Goal: Communication & Community: Ask a question

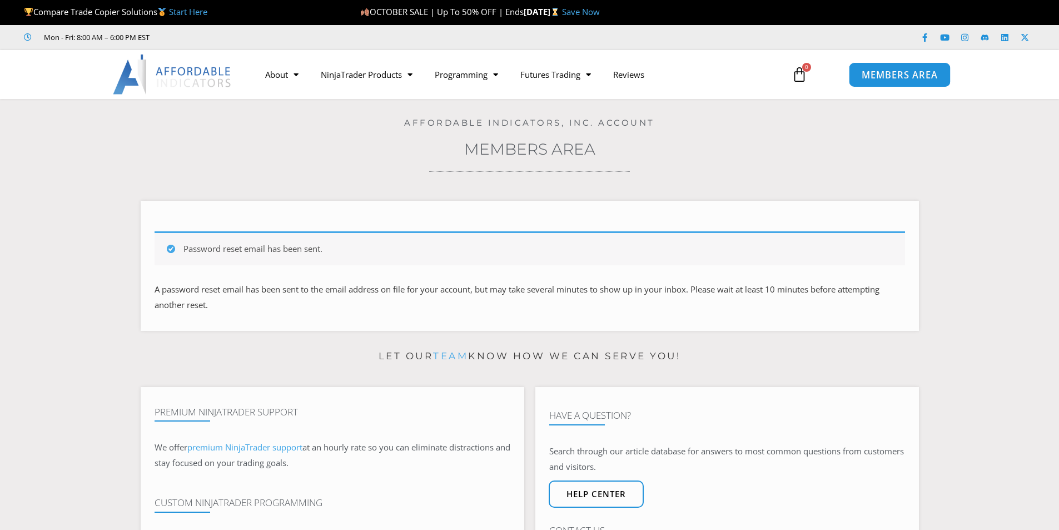
click at [896, 75] on span "MEMBERS AREA" at bounding box center [900, 74] width 76 height 9
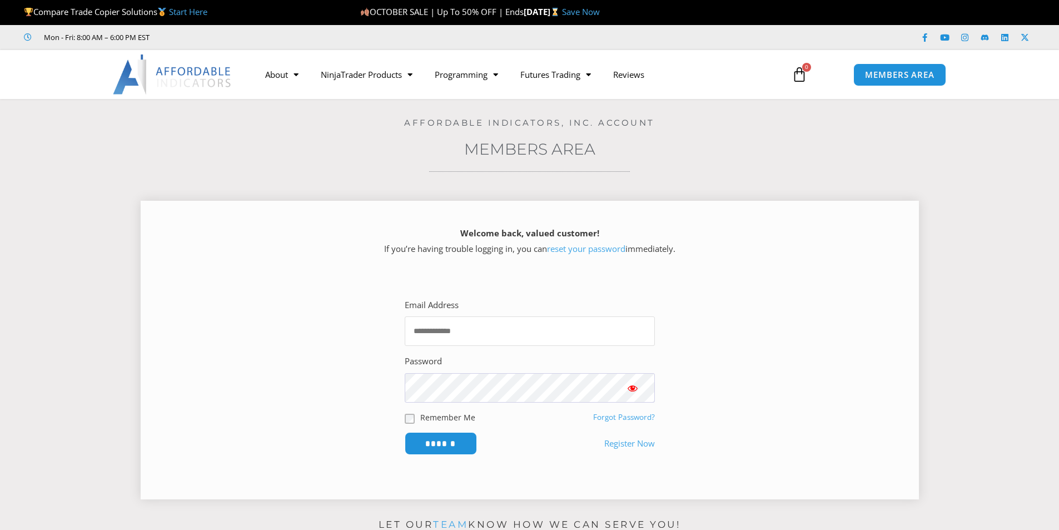
click at [437, 330] on input "Email Address" at bounding box center [530, 330] width 250 height 29
type input "**********"
click at [434, 440] on input "******" at bounding box center [441, 443] width 76 height 24
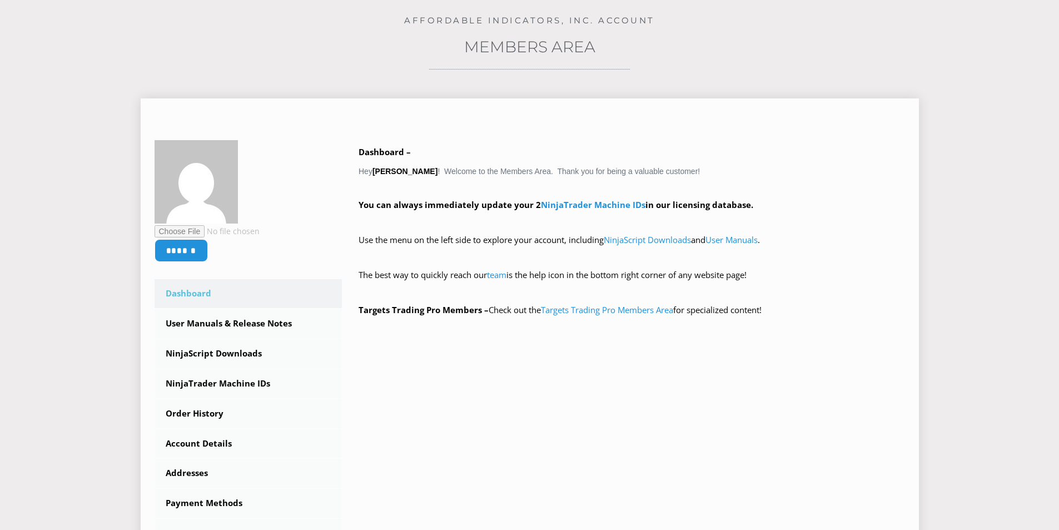
scroll to position [111, 0]
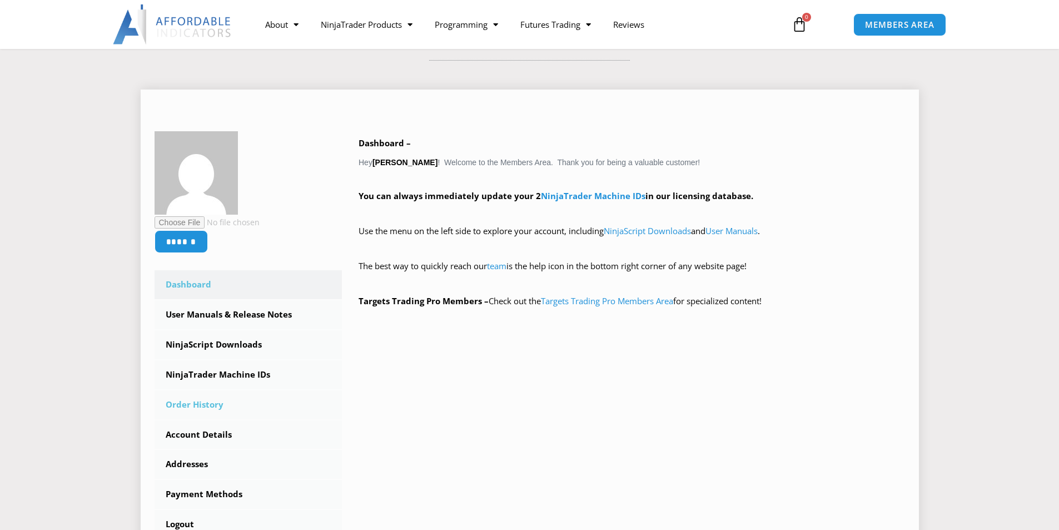
click at [175, 402] on link "Order History" at bounding box center [249, 404] width 188 height 29
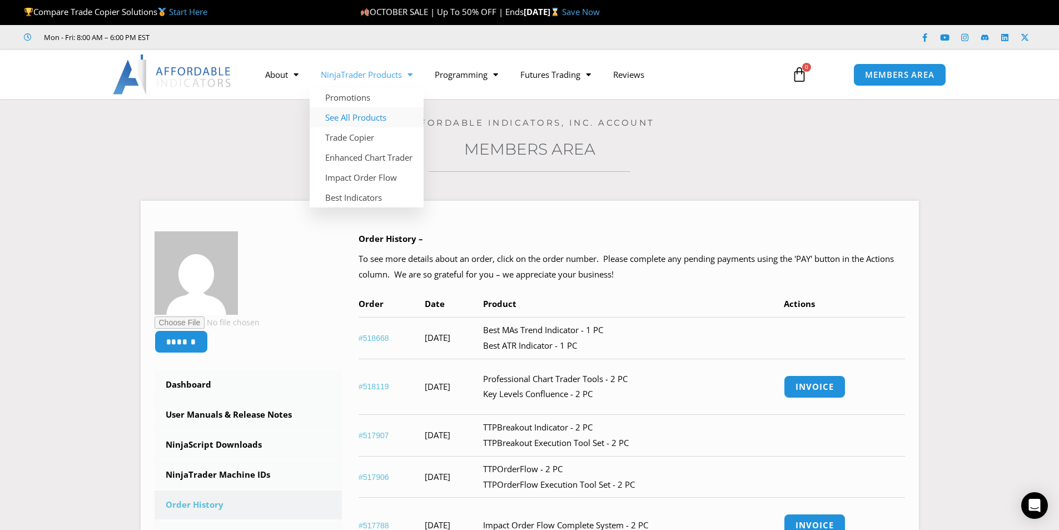
click at [353, 111] on link "See All Products" at bounding box center [367, 117] width 114 height 20
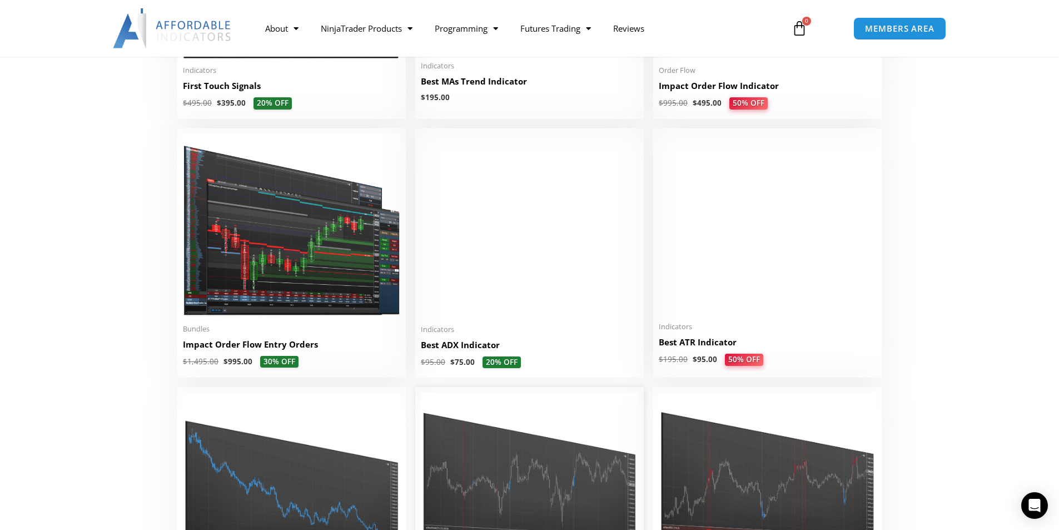
scroll to position [2002, 0]
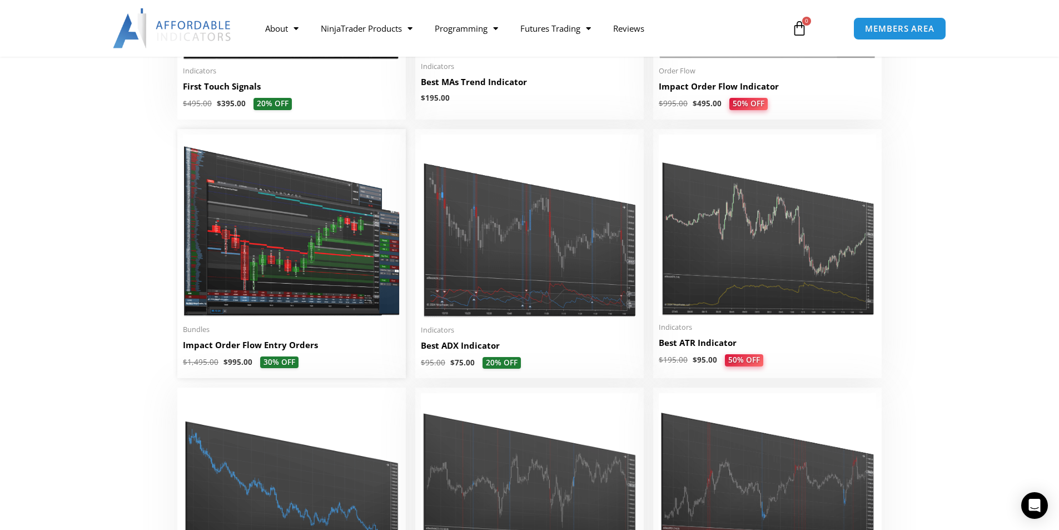
click at [312, 241] on img at bounding box center [291, 226] width 217 height 183
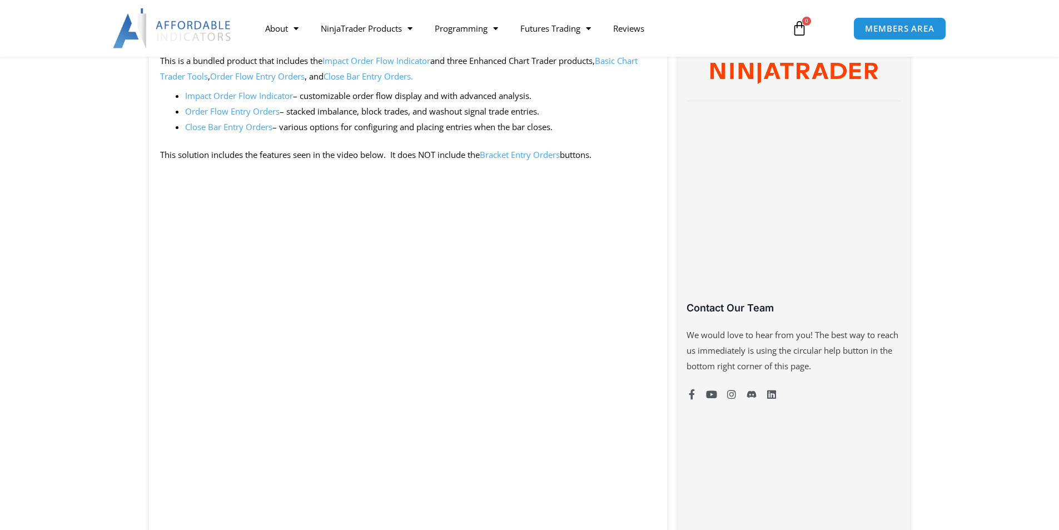
scroll to position [723, 0]
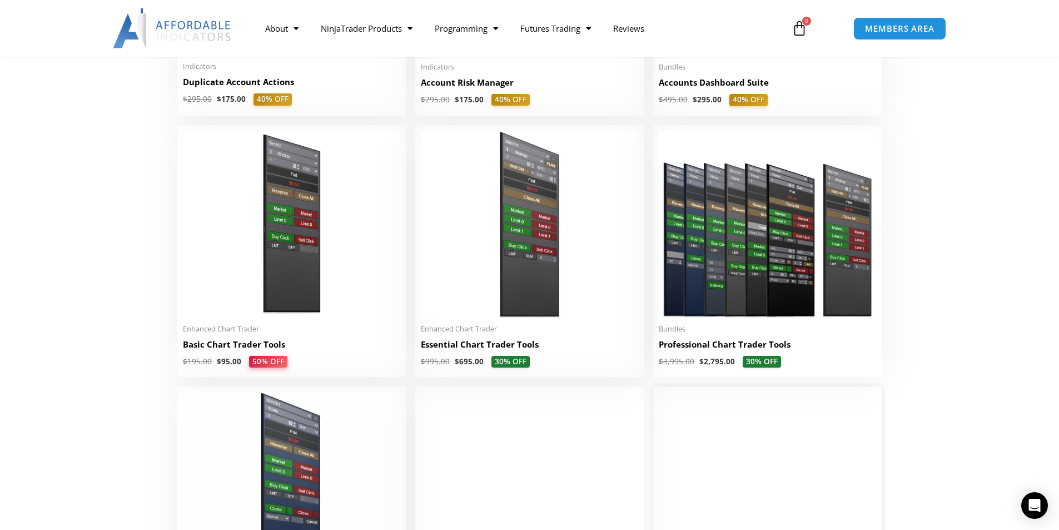
scroll to position [435, 0]
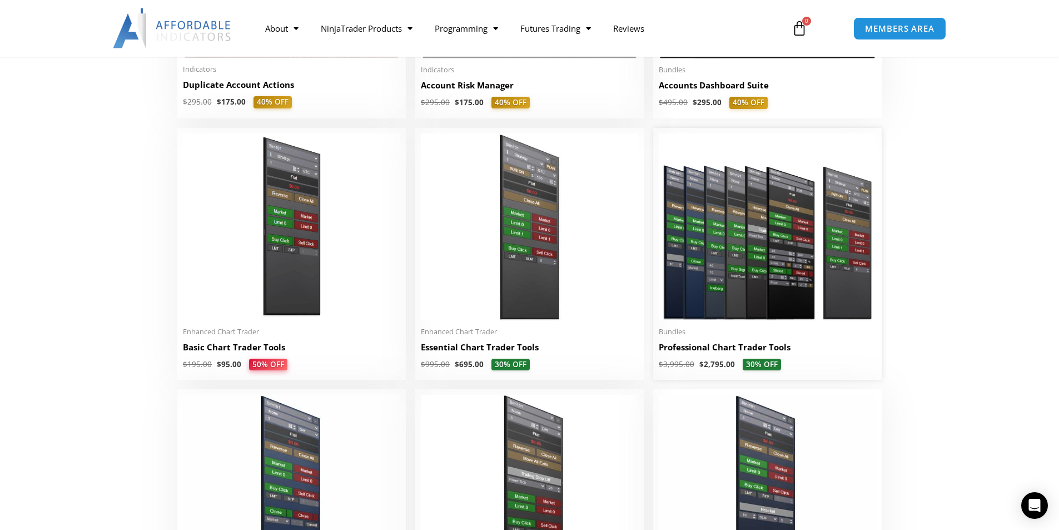
click at [765, 216] on img at bounding box center [767, 226] width 217 height 187
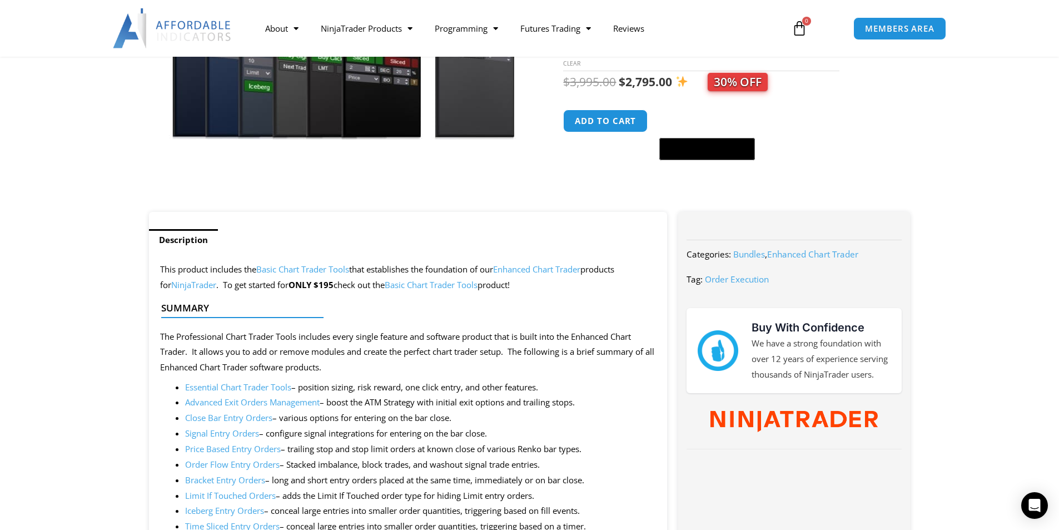
scroll to position [334, 0]
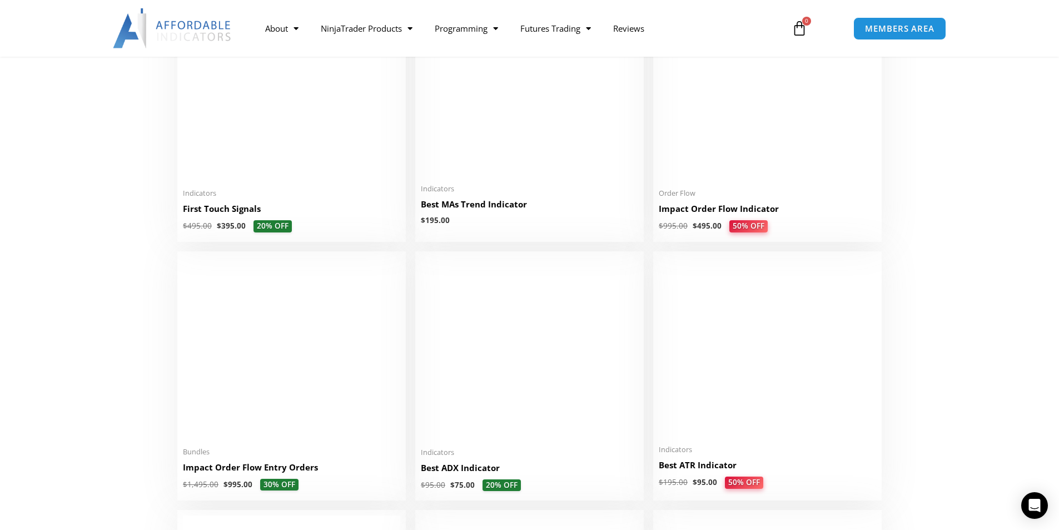
scroll to position [1881, 0]
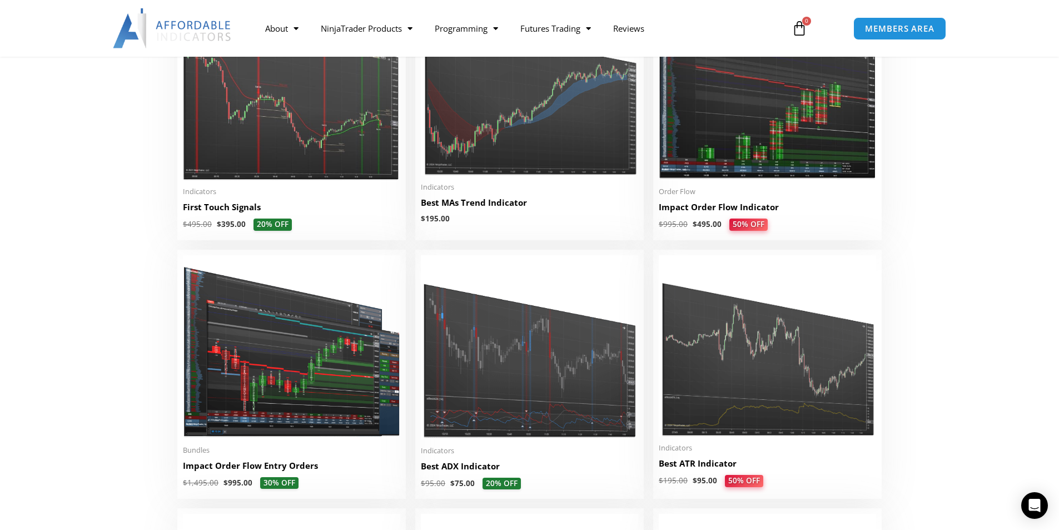
drag, startPoint x: 180, startPoint y: 466, endPoint x: 332, endPoint y: 468, distance: 152.4
click at [354, 468] on li "Sale! Bundles Impact Order Flow Entry Orders $ 1,495.00 $ 995.00 30% OFF This p…" at bounding box center [291, 374] width 229 height 249
copy h2 "Impact Order Flow Entry Orders"
click at [1027, 503] on div "Open Intercom Messenger" at bounding box center [1034, 505] width 29 height 29
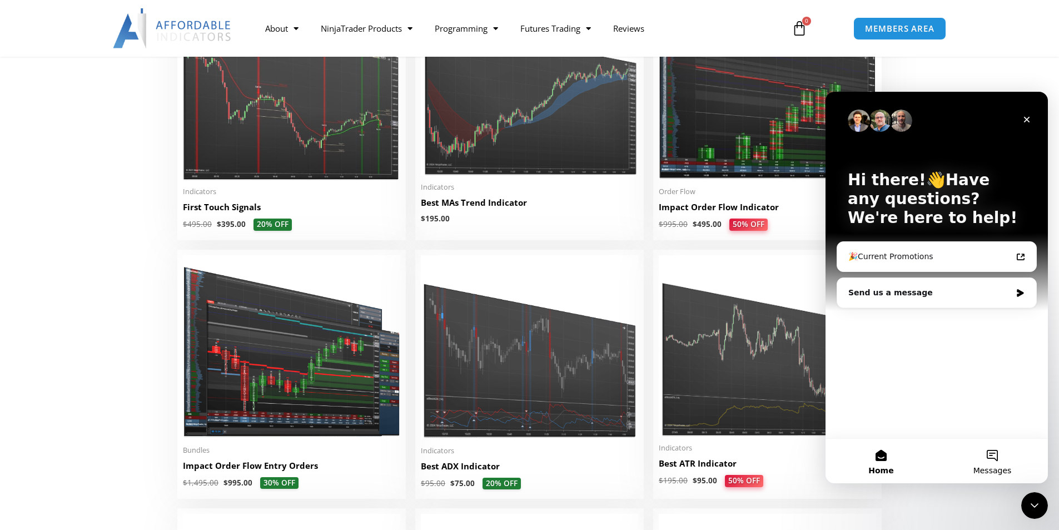
scroll to position [0, 0]
click at [1019, 289] on icon "Intercom messenger" at bounding box center [1020, 293] width 9 height 9
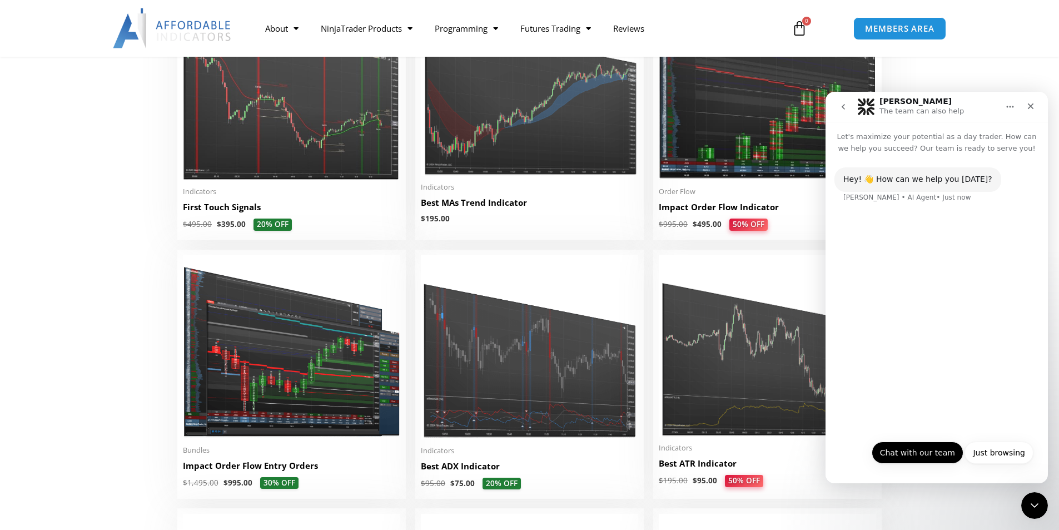
click at [907, 449] on button "Chat with our team" at bounding box center [918, 453] width 92 height 22
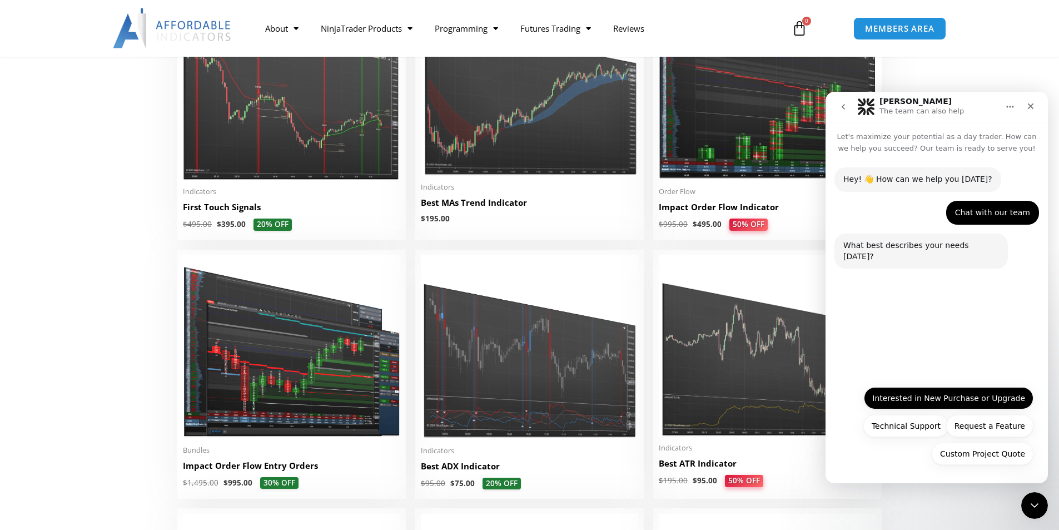
click at [946, 393] on button "Interested in New Purchase or Upgrade" at bounding box center [949, 398] width 170 height 22
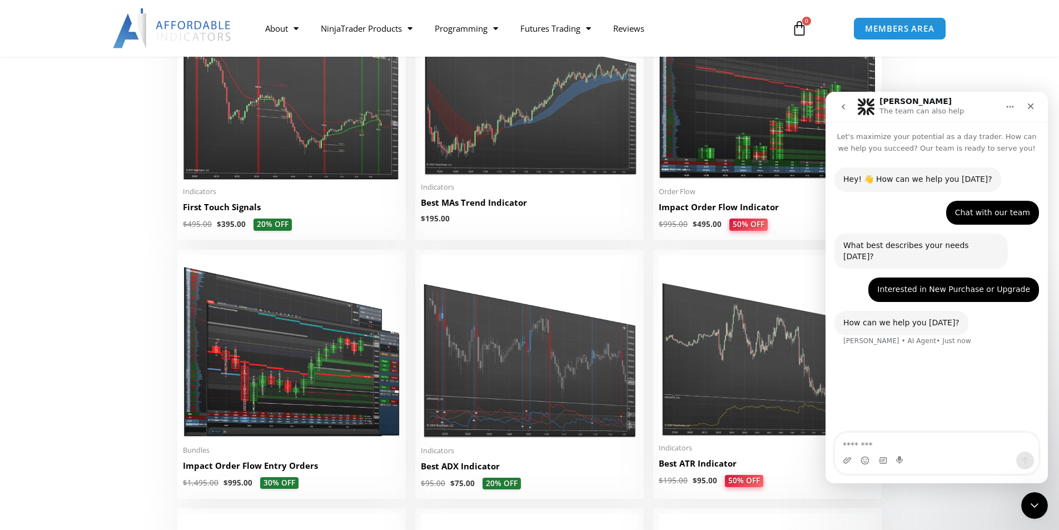
click at [847, 444] on textarea "Message…" at bounding box center [937, 442] width 204 height 19
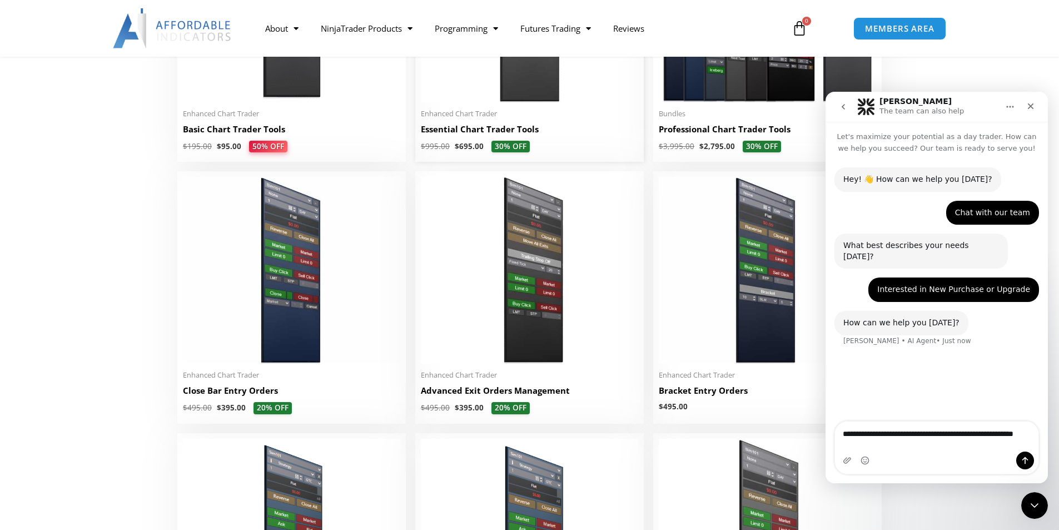
scroll to position [547, 0]
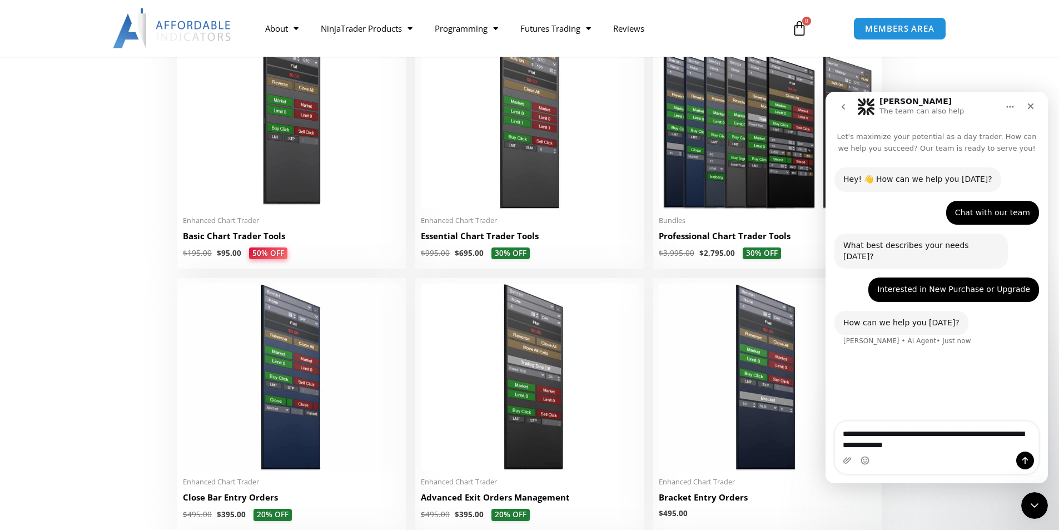
drag, startPoint x: 998, startPoint y: 428, endPoint x: 1005, endPoint y: 433, distance: 8.8
click at [999, 429] on textarea "**********" at bounding box center [937, 436] width 204 height 30
type textarea "**********"
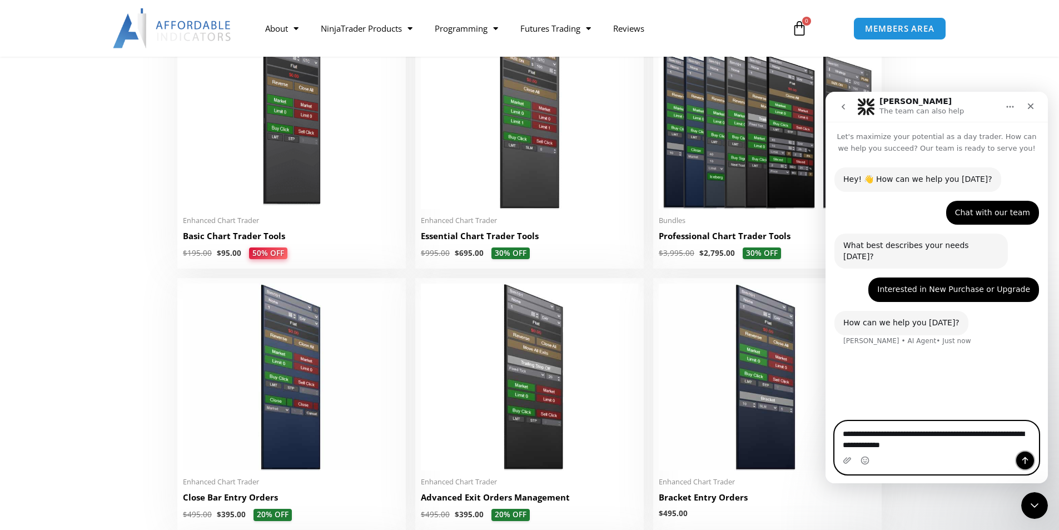
click at [1024, 458] on icon "Send a message…" at bounding box center [1025, 460] width 9 height 9
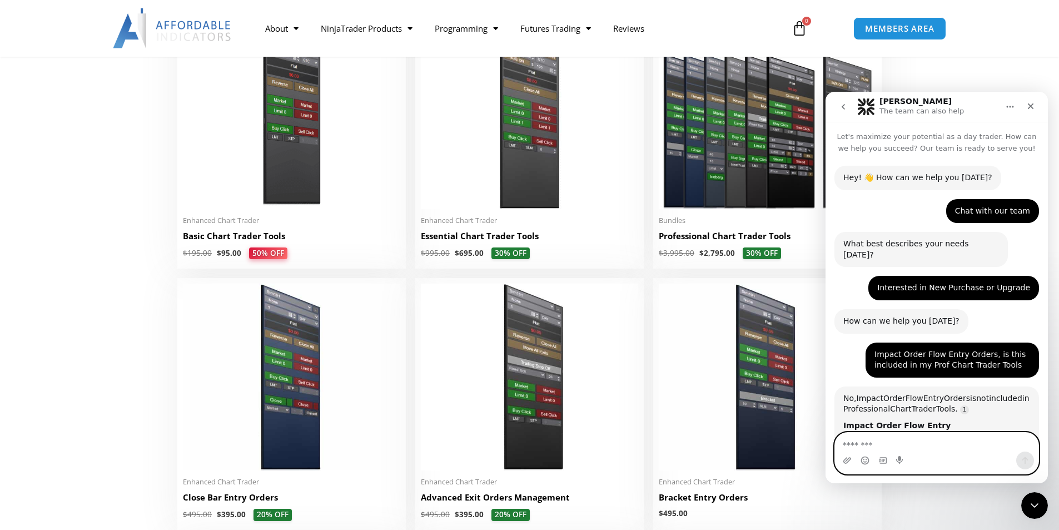
scroll to position [214, 0]
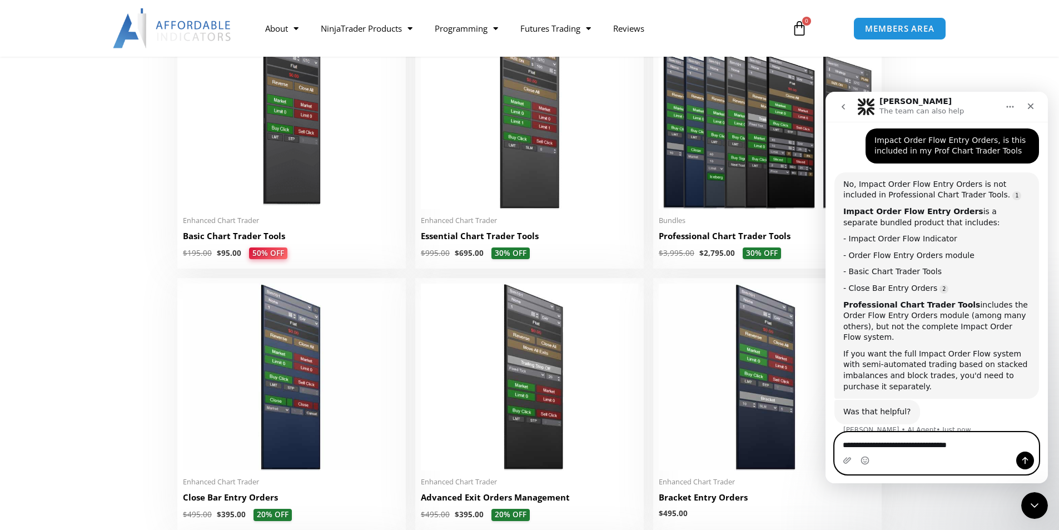
type textarea "**********"
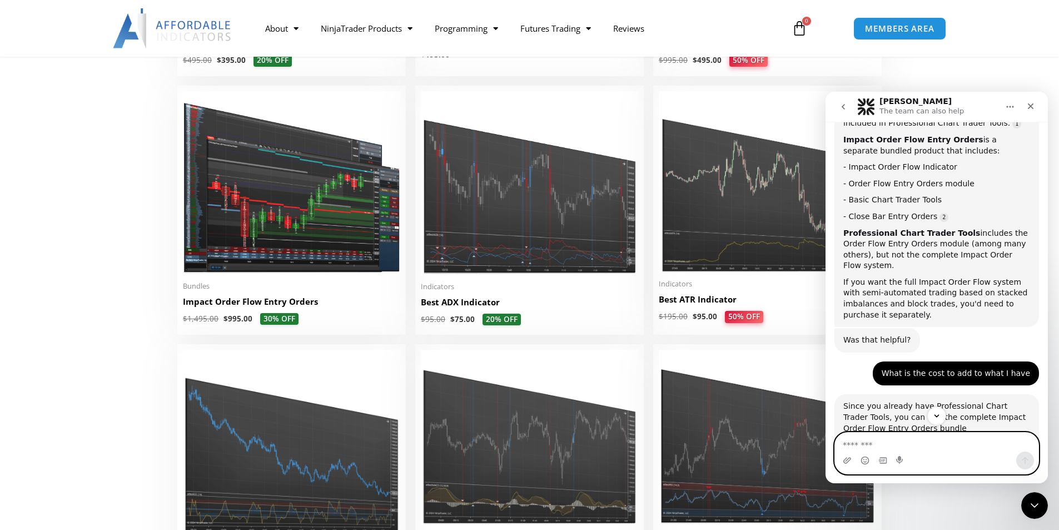
scroll to position [2048, 0]
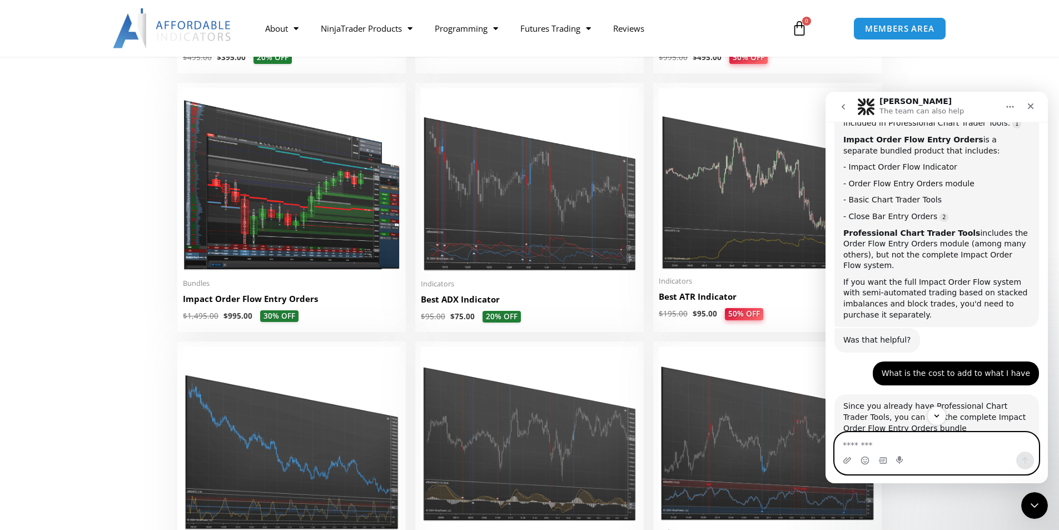
click at [853, 444] on textarea "Message…" at bounding box center [937, 442] width 204 height 19
type textarea "**********"
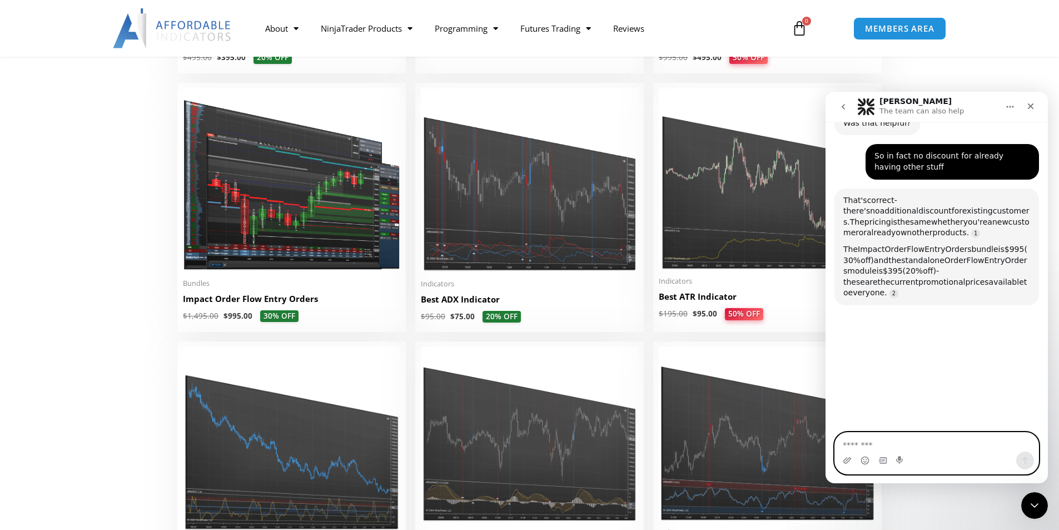
scroll to position [764, 0]
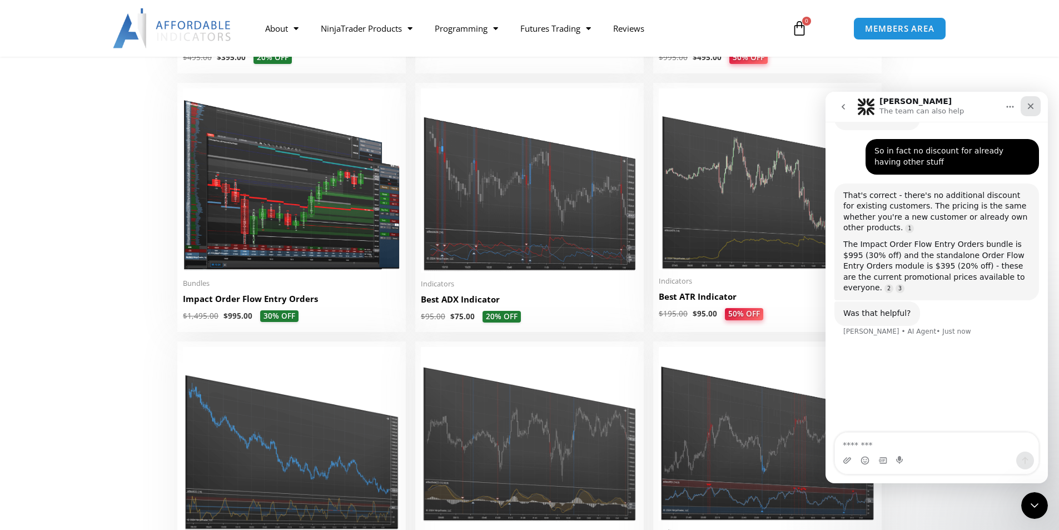
click at [1027, 105] on icon "Close" at bounding box center [1030, 106] width 9 height 9
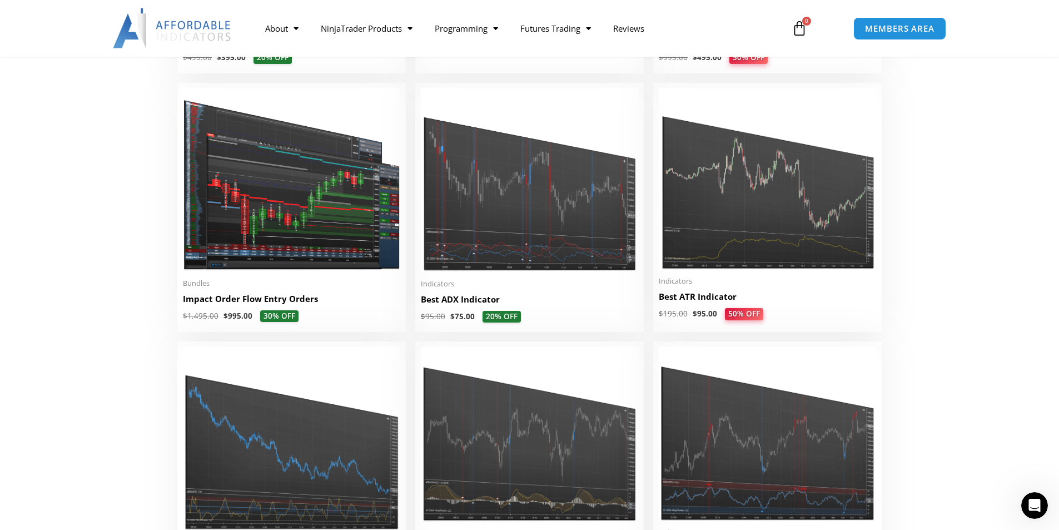
scroll to position [656, 0]
